Goal: Find specific page/section: Find specific page/section

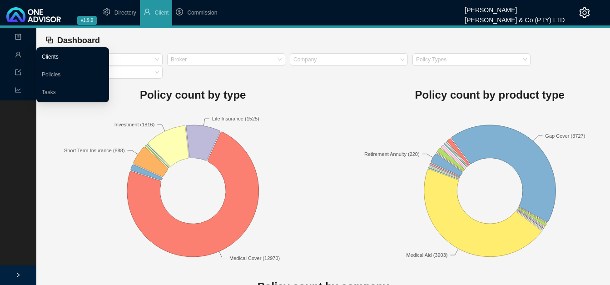
click at [42, 54] on link "Clients" at bounding box center [50, 57] width 17 height 6
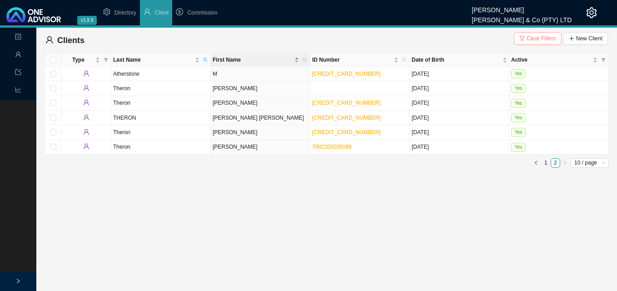
click at [536, 39] on span "Clear Filters" at bounding box center [541, 38] width 30 height 9
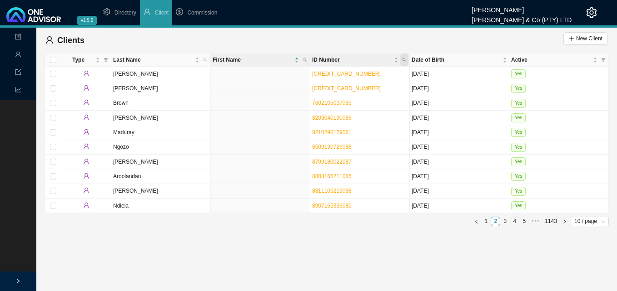
click at [402, 60] on icon "search" at bounding box center [404, 60] width 5 height 5
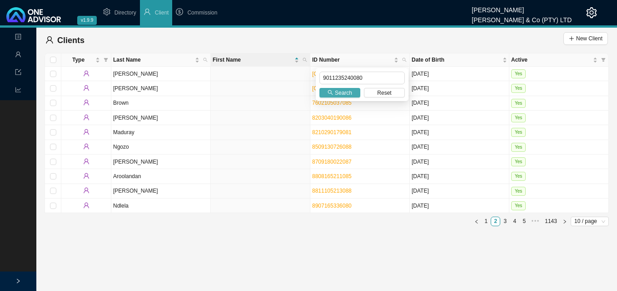
type input "9011235240080"
click at [337, 91] on span "Search" at bounding box center [343, 93] width 17 height 9
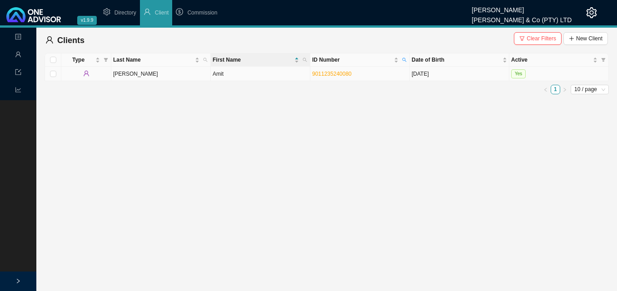
click at [150, 75] on td "[PERSON_NAME]" at bounding box center [160, 74] width 99 height 15
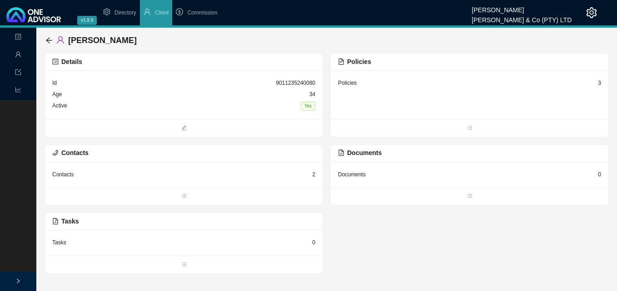
click at [381, 64] on div "Policies" at bounding box center [469, 62] width 263 height 10
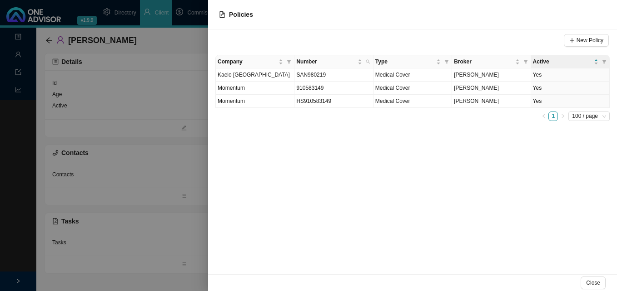
click at [136, 79] on div at bounding box center [308, 145] width 617 height 291
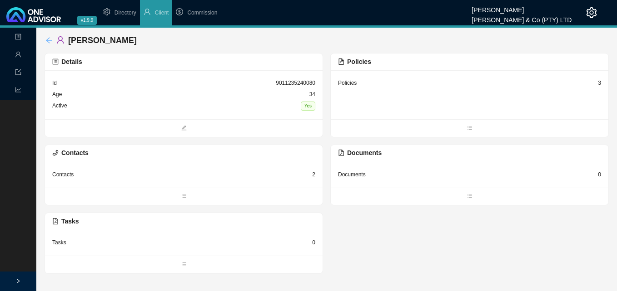
click at [46, 41] on icon "arrow-left" at bounding box center [48, 40] width 7 height 7
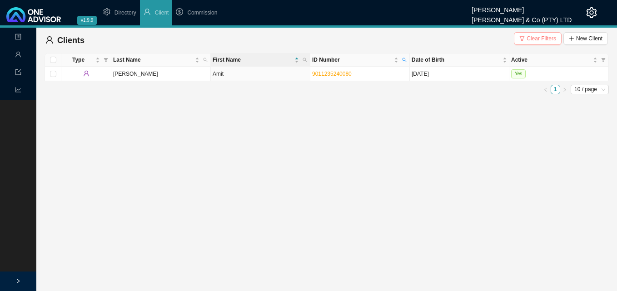
click at [541, 38] on span "Clear Filters" at bounding box center [541, 38] width 30 height 9
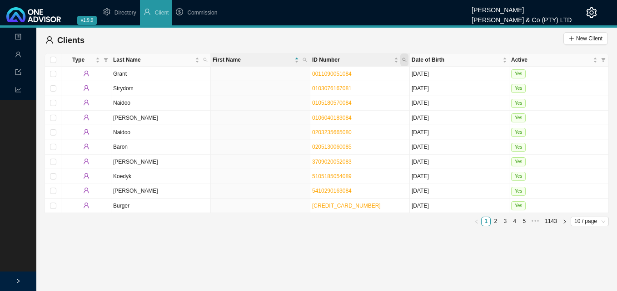
click at [402, 57] on span "ID Number" at bounding box center [404, 60] width 8 height 13
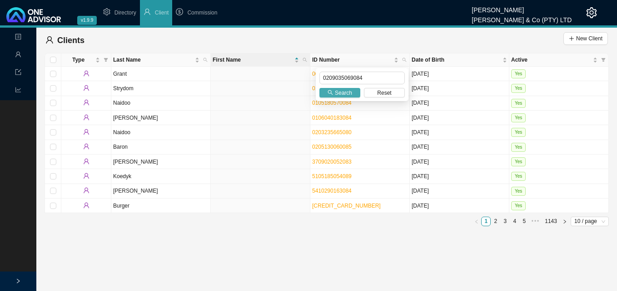
type input "0209035069084"
click at [344, 92] on span "Search" at bounding box center [343, 93] width 17 height 9
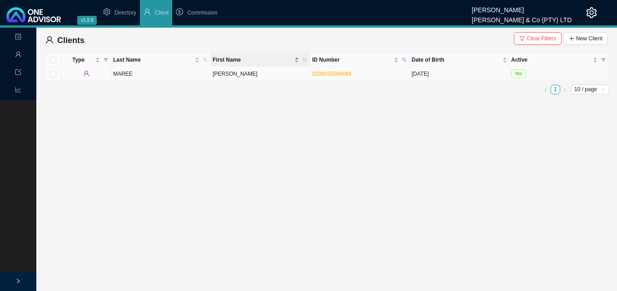
click at [285, 76] on td "[PERSON_NAME]" at bounding box center [260, 74] width 99 height 15
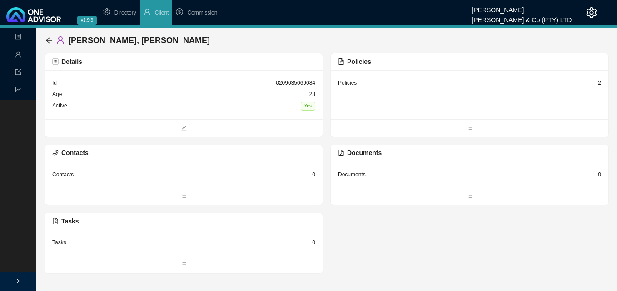
click at [574, 64] on div "Policies" at bounding box center [469, 62] width 263 height 10
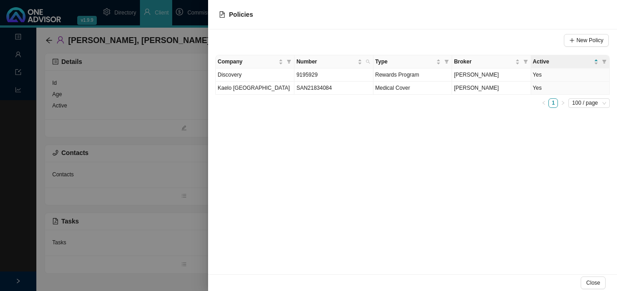
click at [162, 197] on div at bounding box center [308, 145] width 617 height 291
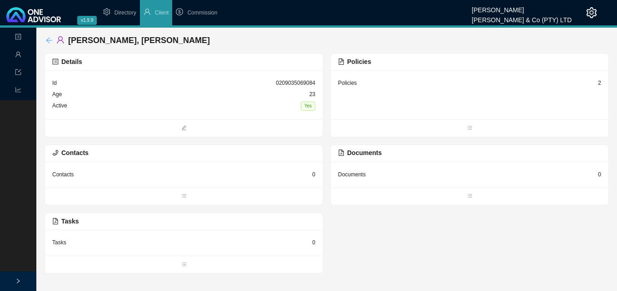
click at [48, 39] on icon "arrow-left" at bounding box center [48, 40] width 7 height 7
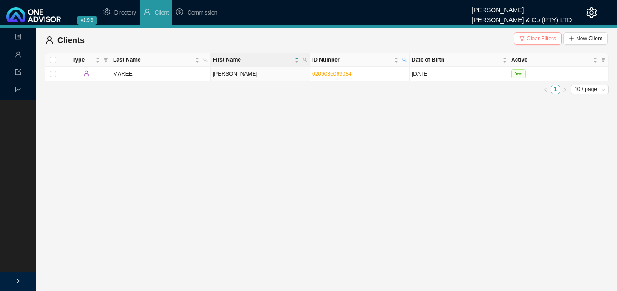
click at [539, 38] on span "Clear Filters" at bounding box center [541, 38] width 30 height 9
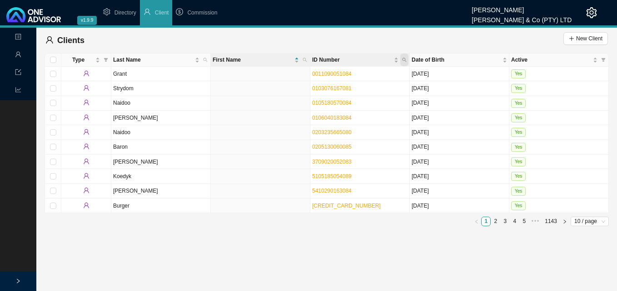
click at [405, 59] on icon "search" at bounding box center [404, 60] width 5 height 5
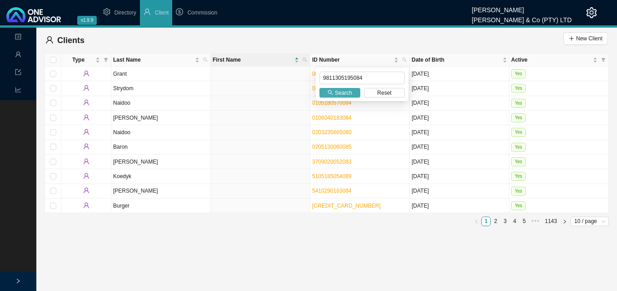
type input "9811305195084"
click at [337, 96] on span "Search" at bounding box center [343, 93] width 17 height 9
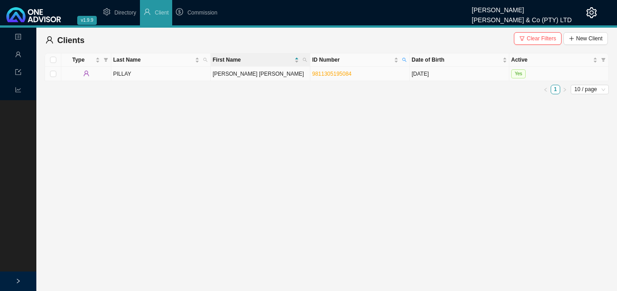
click at [174, 78] on td "PILLAY" at bounding box center [160, 74] width 99 height 15
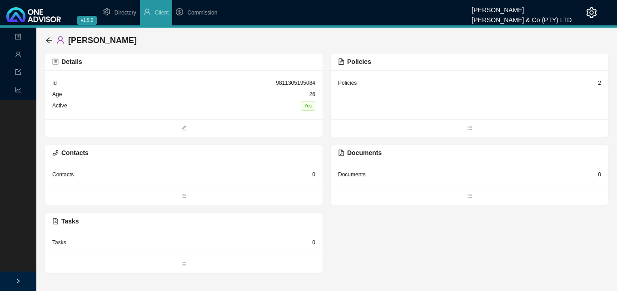
click at [598, 83] on div "2" at bounding box center [599, 83] width 3 height 9
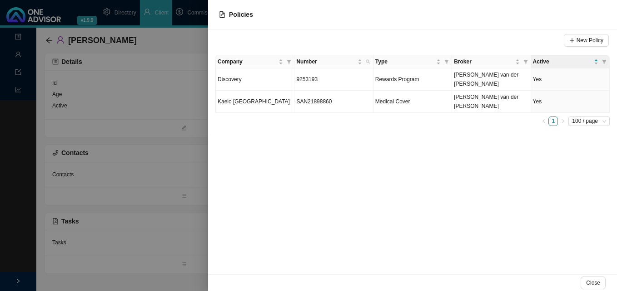
drag, startPoint x: 165, startPoint y: 138, endPoint x: 156, endPoint y: 129, distance: 12.5
click at [163, 135] on div at bounding box center [308, 145] width 617 height 291
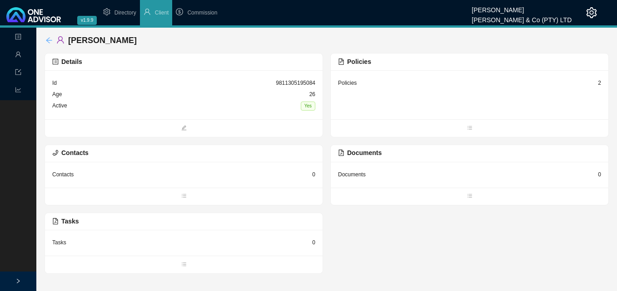
click at [47, 39] on icon "arrow-left" at bounding box center [48, 40] width 7 height 7
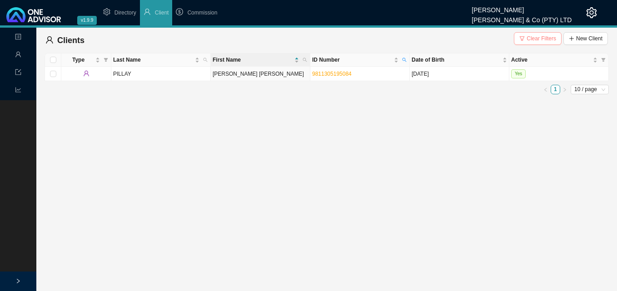
click at [539, 40] on span "Clear Filters" at bounding box center [541, 38] width 30 height 9
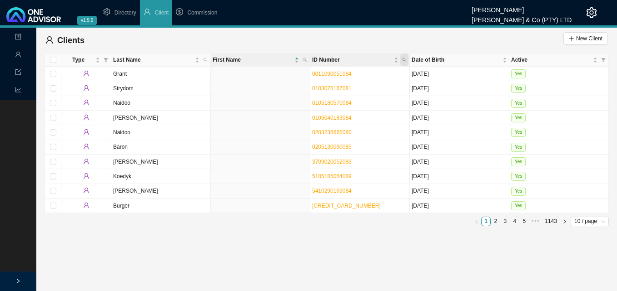
click at [404, 59] on icon "search" at bounding box center [404, 60] width 5 height 5
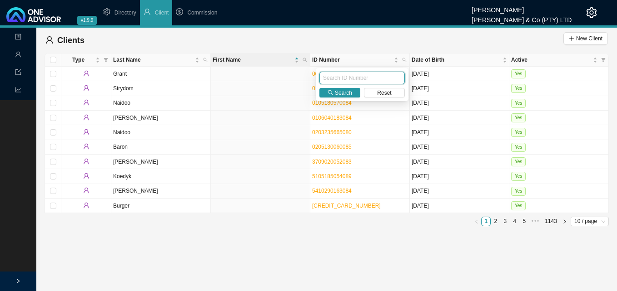
paste input "9403130254086"
type input "9403130254086"
click at [343, 94] on span "Search" at bounding box center [343, 93] width 17 height 9
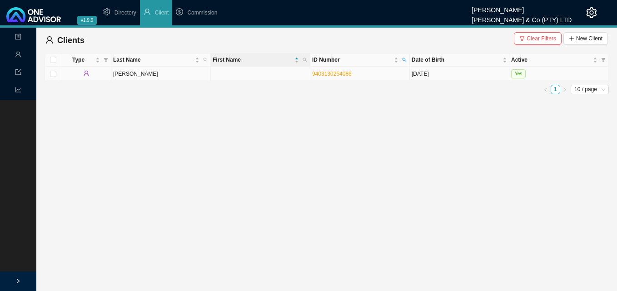
click at [267, 77] on td at bounding box center [260, 74] width 99 height 15
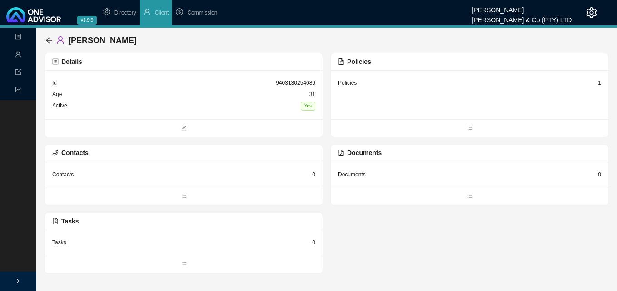
click at [598, 84] on div "1" at bounding box center [599, 83] width 3 height 9
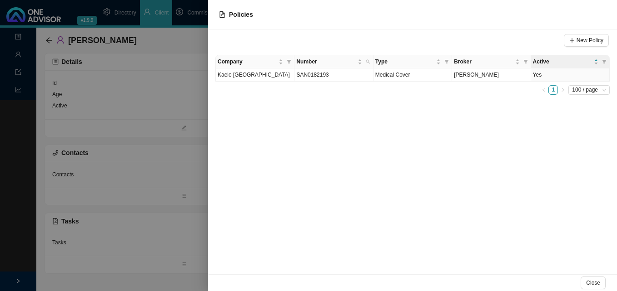
click at [201, 132] on div at bounding box center [308, 145] width 617 height 291
